Goal: Information Seeking & Learning: Learn about a topic

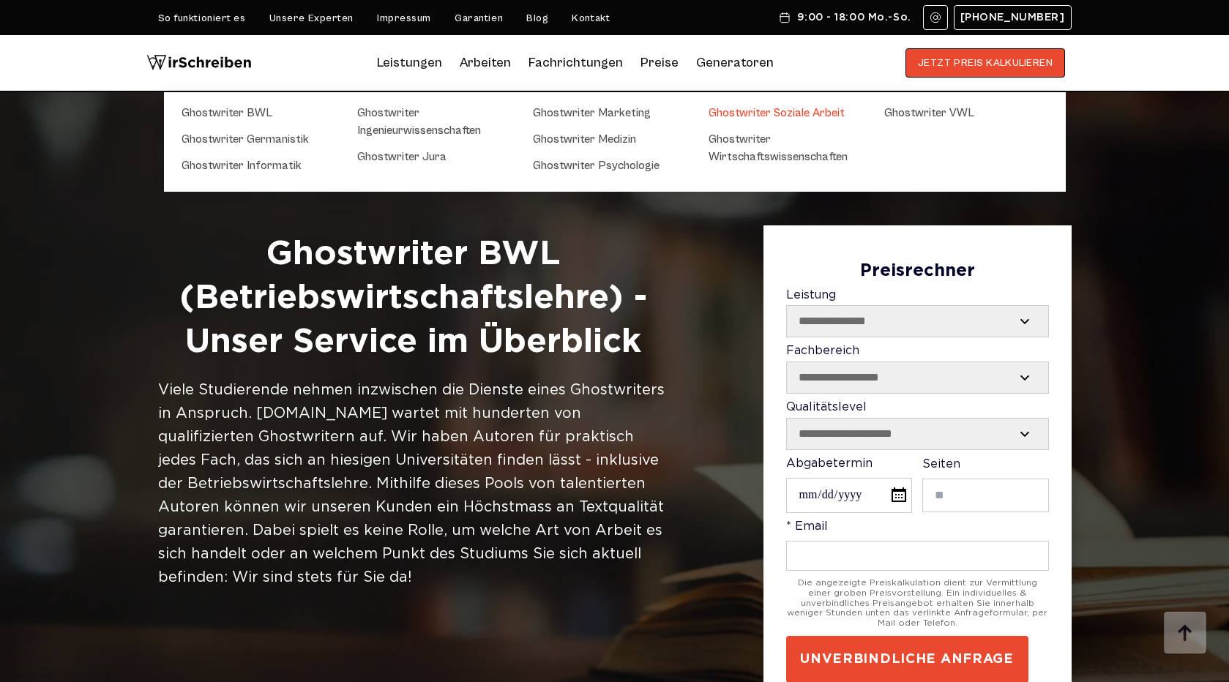
click at [738, 111] on link "Ghostwriter Soziale Arbeit" at bounding box center [782, 113] width 146 height 18
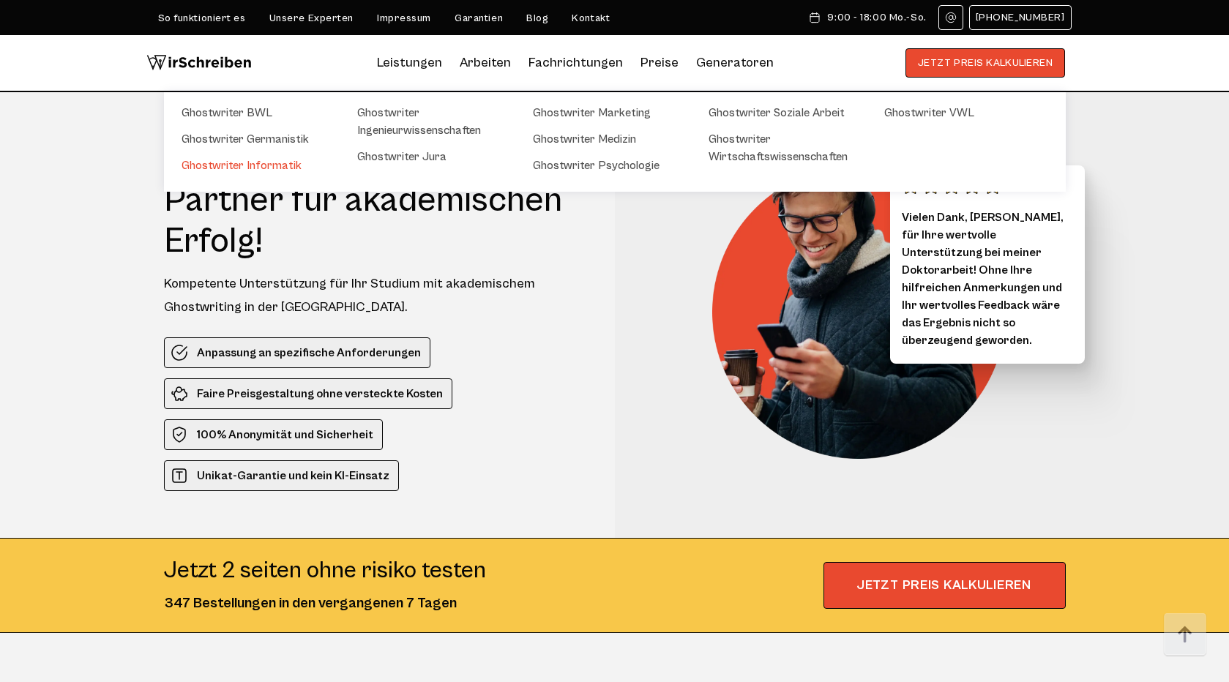
click at [279, 168] on link "Ghostwriter Informatik" at bounding box center [255, 166] width 146 height 18
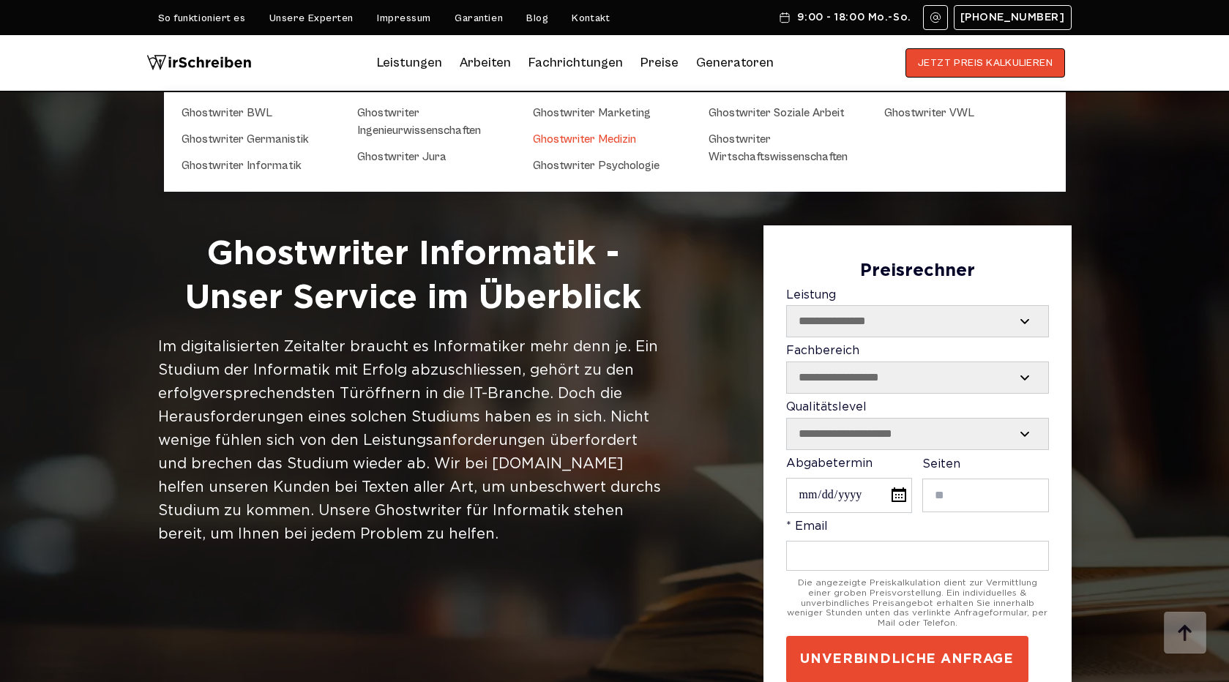
click at [589, 135] on link "Ghostwriter Medizin" at bounding box center [606, 139] width 146 height 18
